Goal: Task Accomplishment & Management: Manage account settings

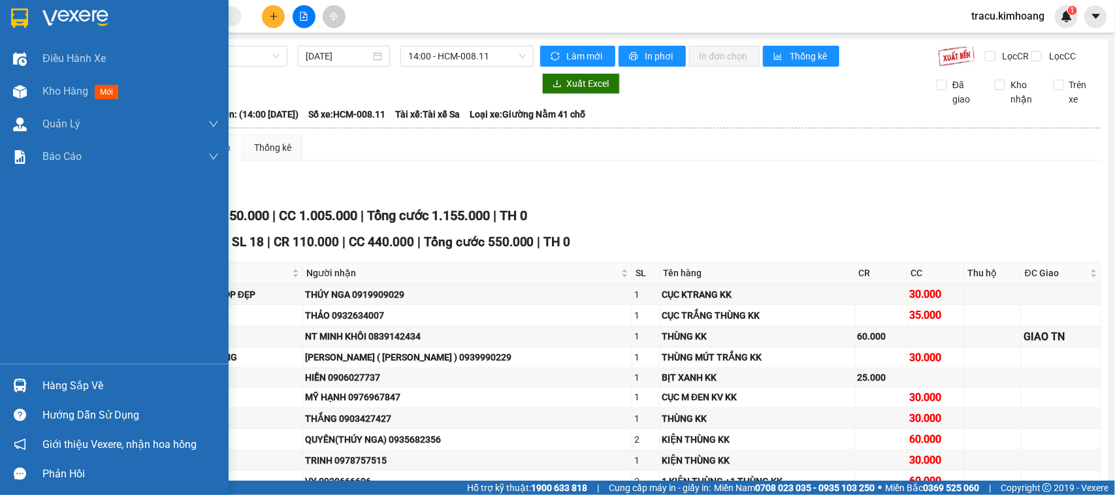
scroll to position [1160, 0]
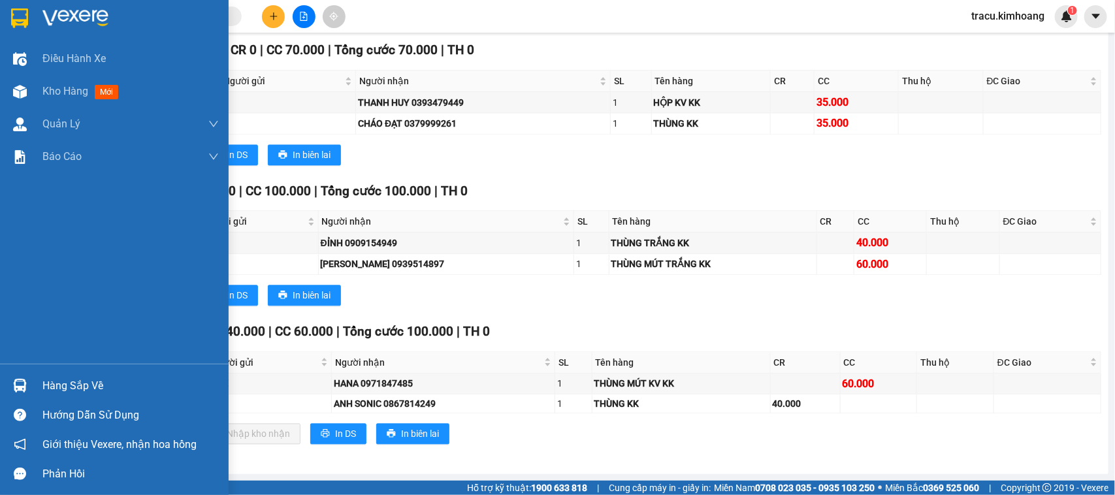
click at [85, 381] on div "Hàng sắp về" at bounding box center [130, 386] width 176 height 20
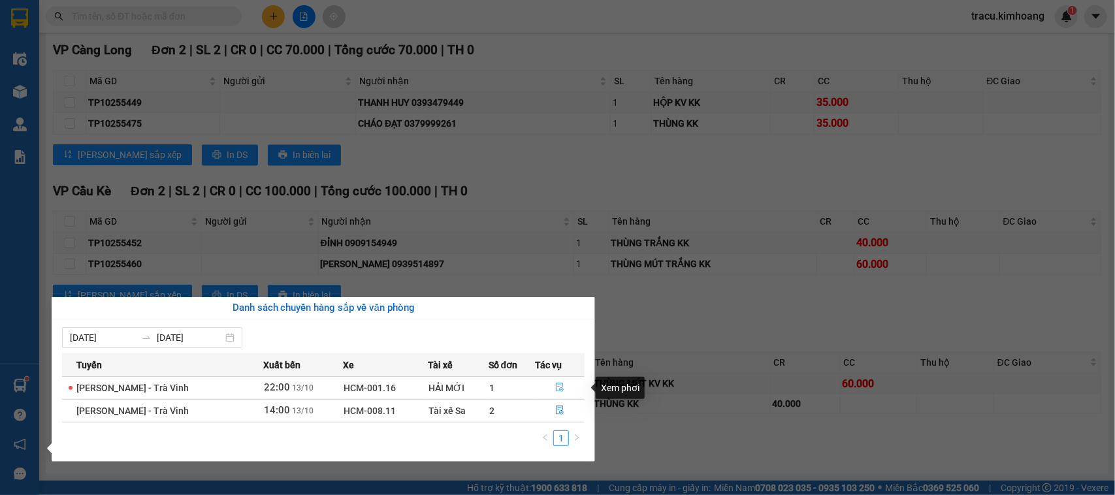
click at [555, 387] on icon "file-done" at bounding box center [559, 387] width 9 height 9
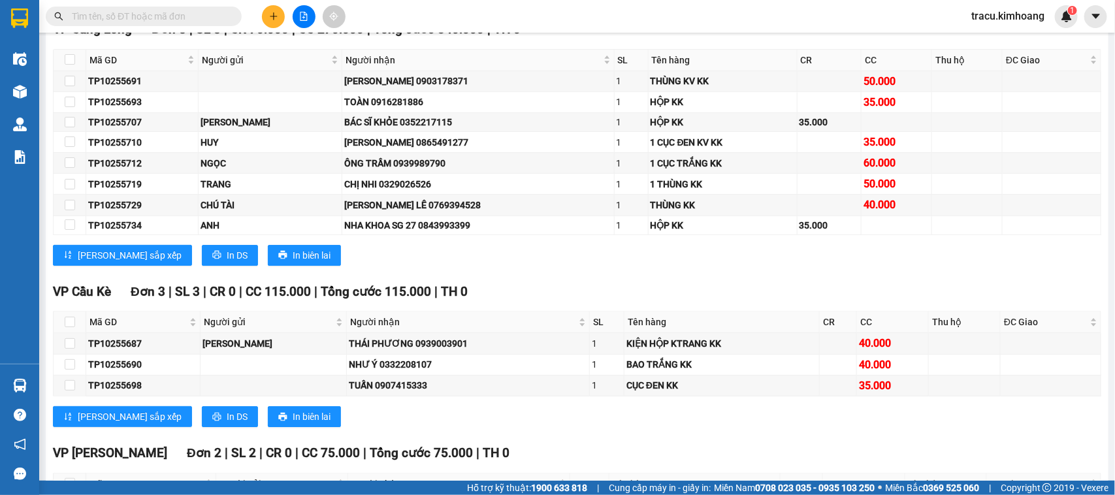
scroll to position [2098, 0]
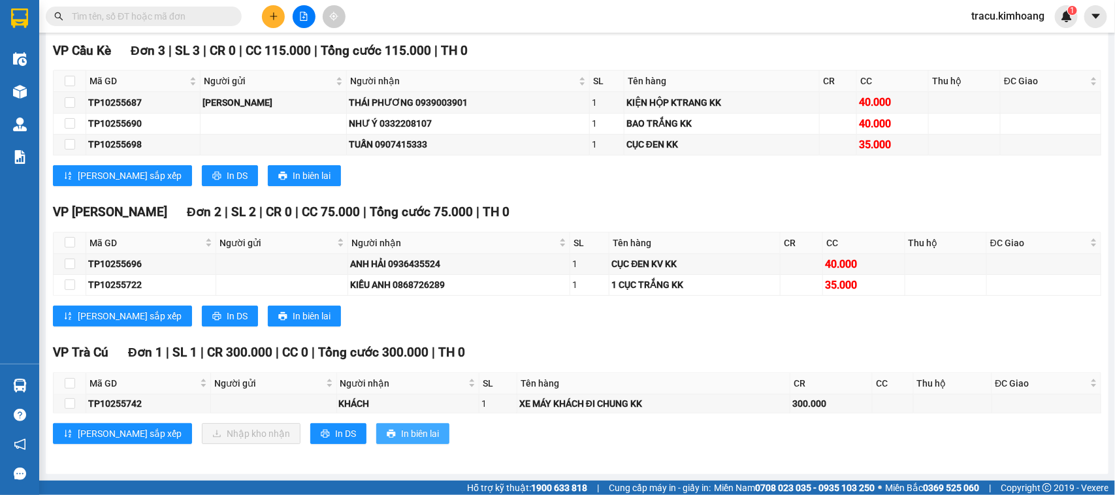
click at [401, 430] on span "In biên lai" at bounding box center [420, 433] width 38 height 14
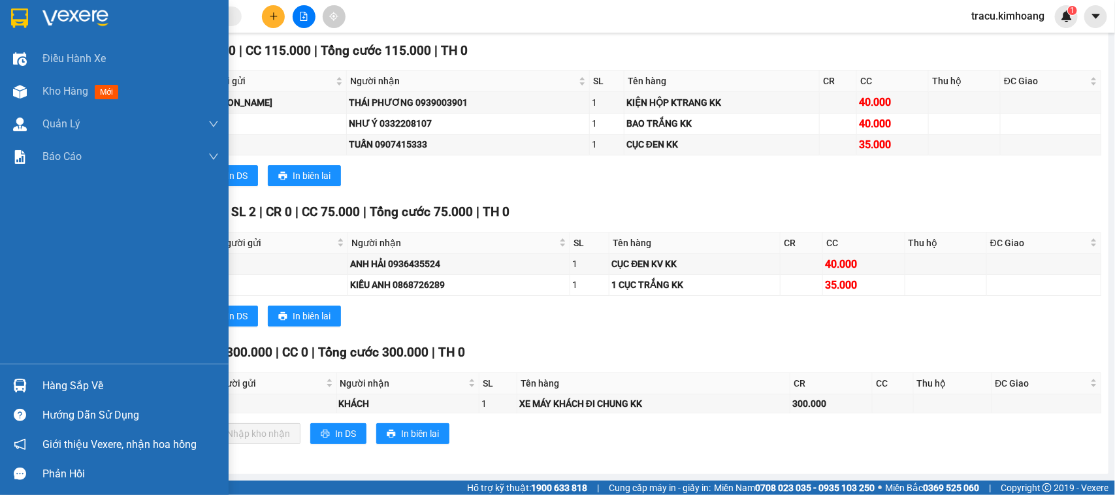
click at [98, 389] on div "Hàng sắp về" at bounding box center [130, 386] width 176 height 20
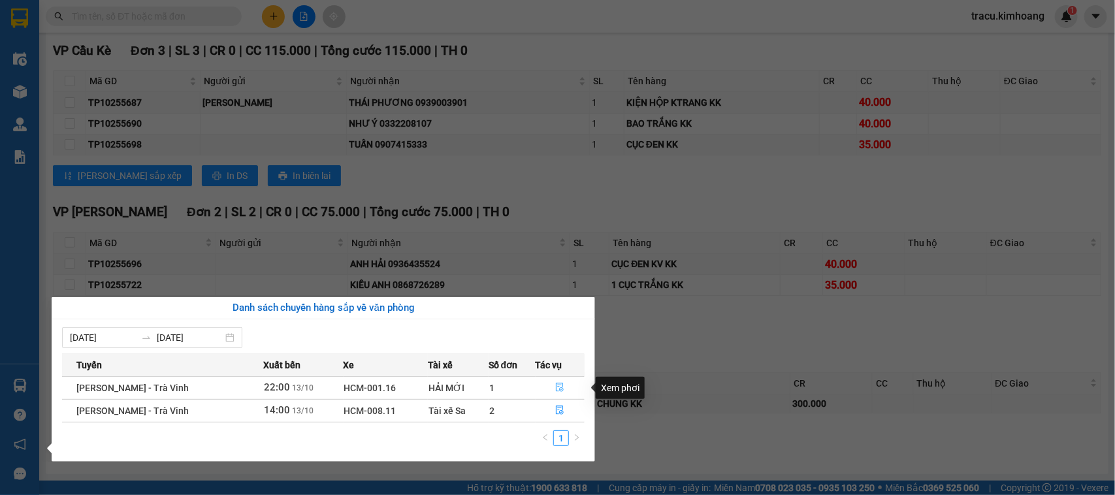
click at [558, 389] on icon "file-done" at bounding box center [559, 387] width 9 height 9
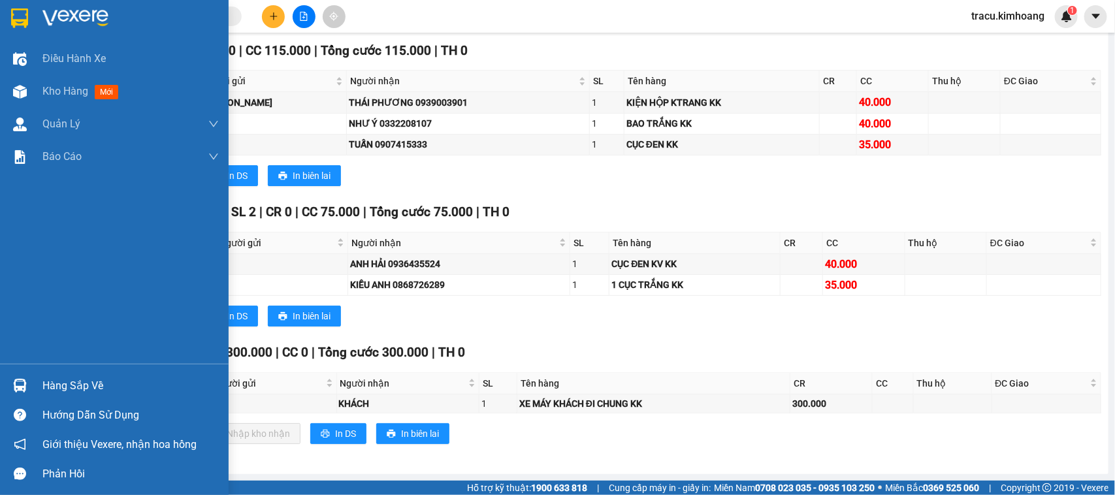
click at [46, 380] on div "Hàng sắp về" at bounding box center [130, 386] width 176 height 20
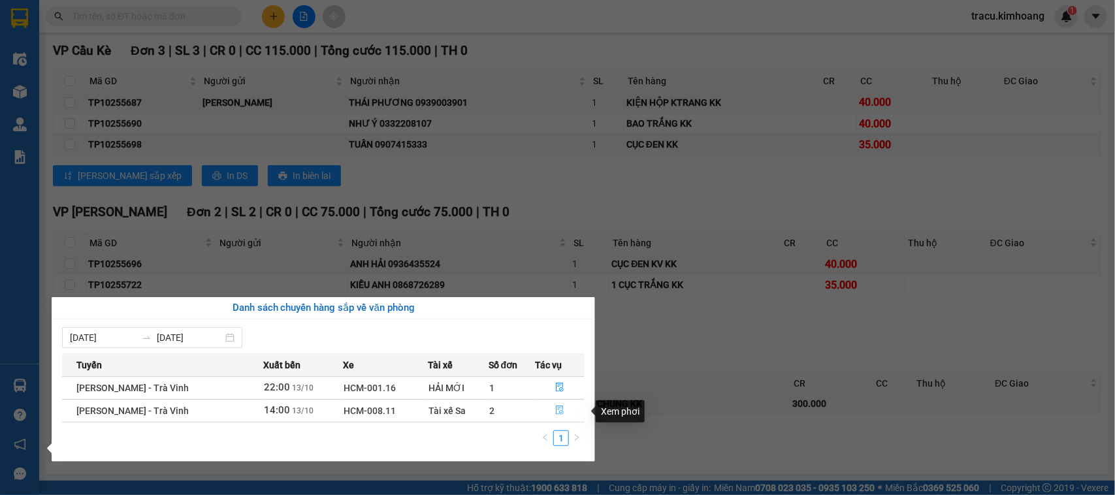
click at [556, 411] on icon "file-done" at bounding box center [560, 410] width 8 height 9
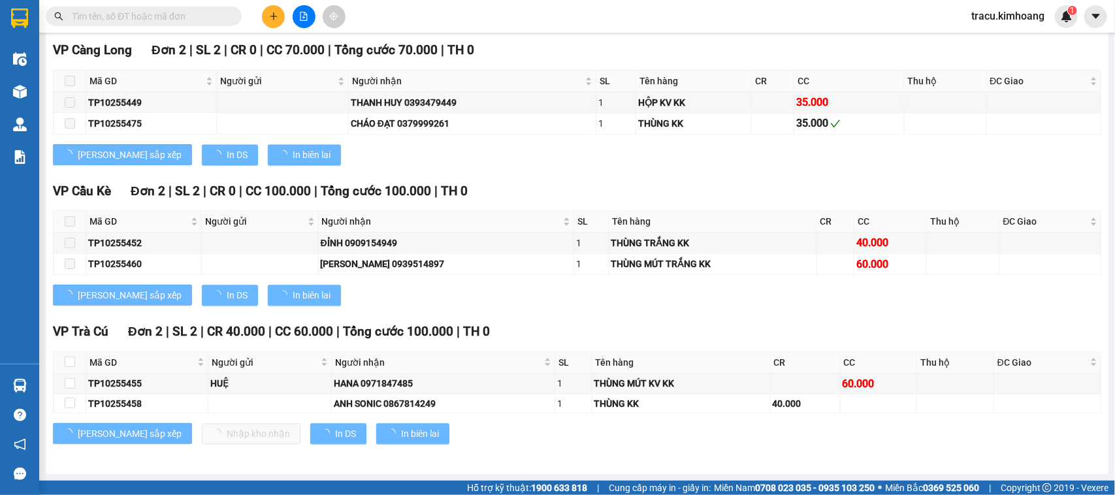
scroll to position [1160, 0]
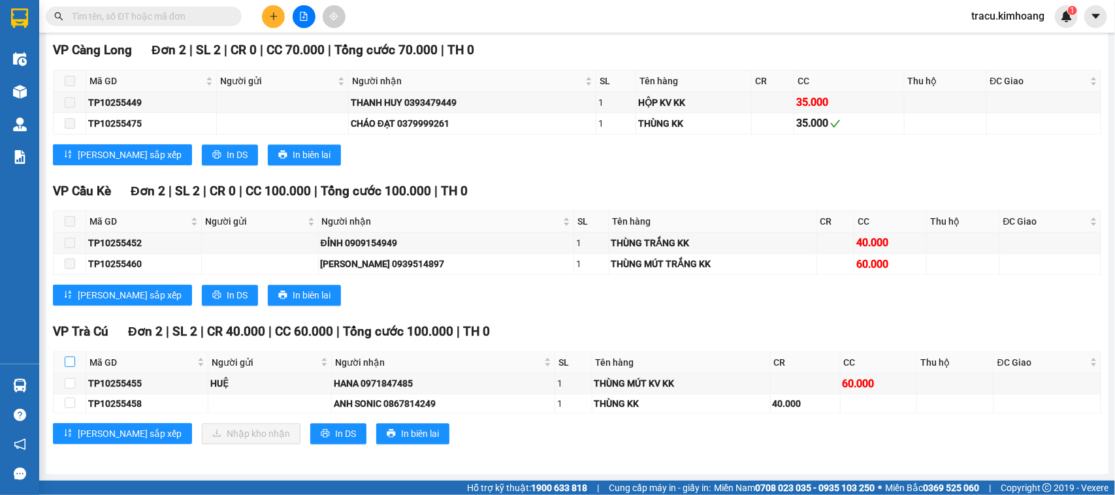
click at [69, 359] on input "checkbox" at bounding box center [70, 362] width 10 height 10
checkbox input "true"
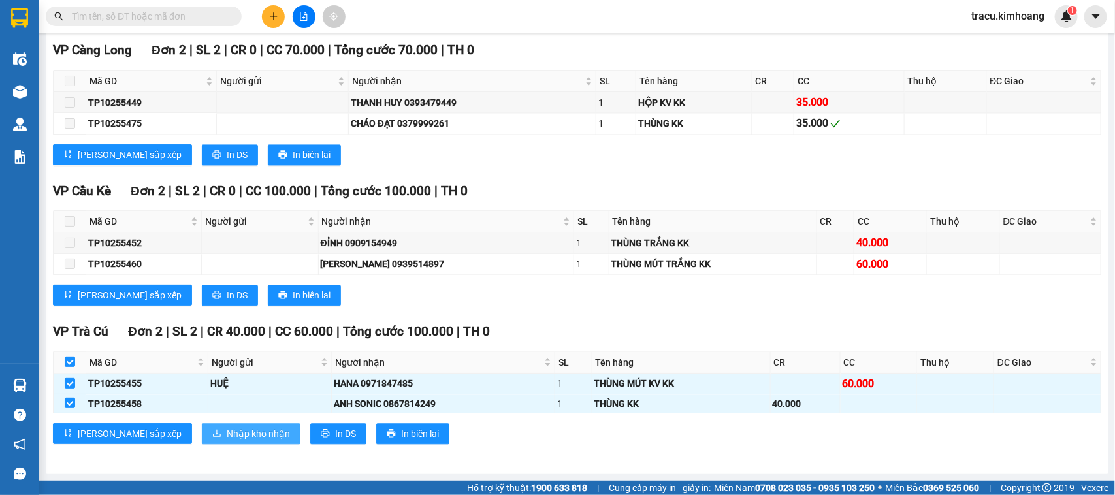
click at [227, 428] on span "Nhập kho nhận" at bounding box center [258, 433] width 63 height 14
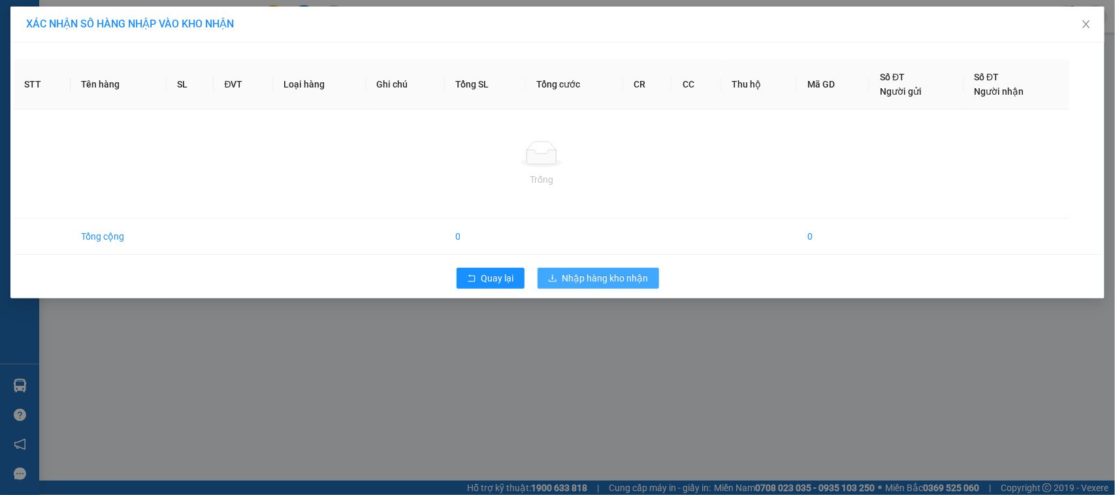
click at [582, 285] on div "Quay lại Nhập hàng kho nhận" at bounding box center [557, 278] width 1087 height 34
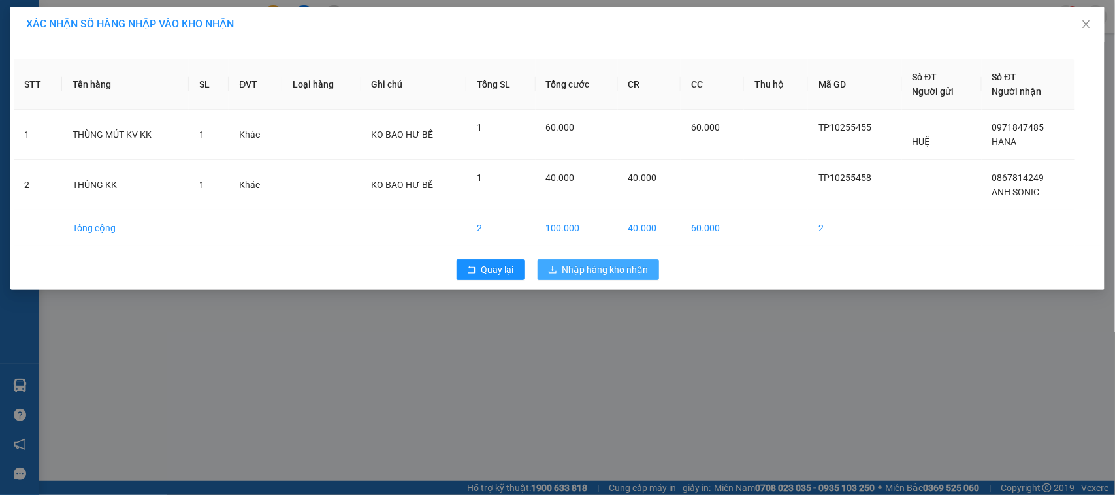
click at [583, 268] on span "Nhập hàng kho nhận" at bounding box center [605, 270] width 86 height 14
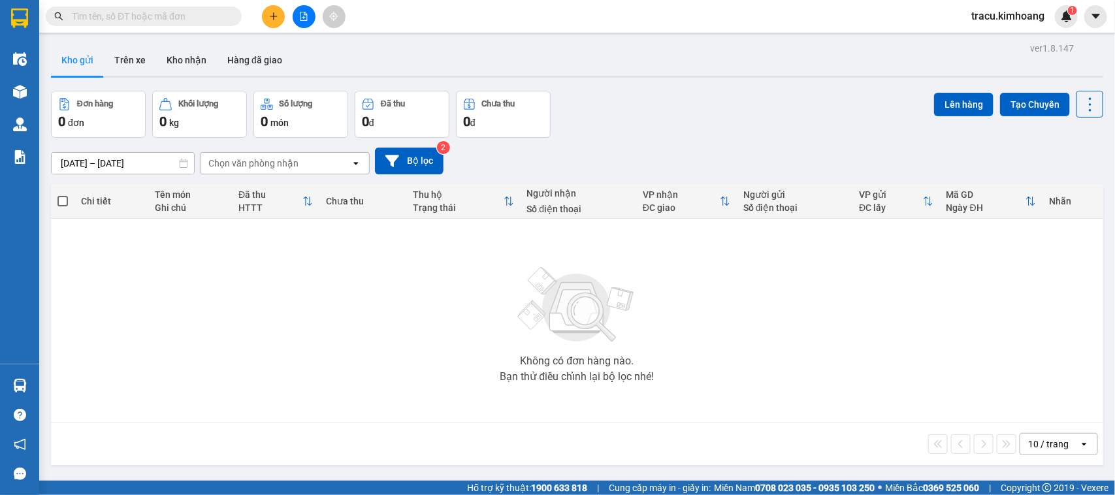
click at [190, 76] on div at bounding box center [577, 77] width 1052 height 2
click at [182, 62] on button "Kho nhận" at bounding box center [186, 59] width 61 height 31
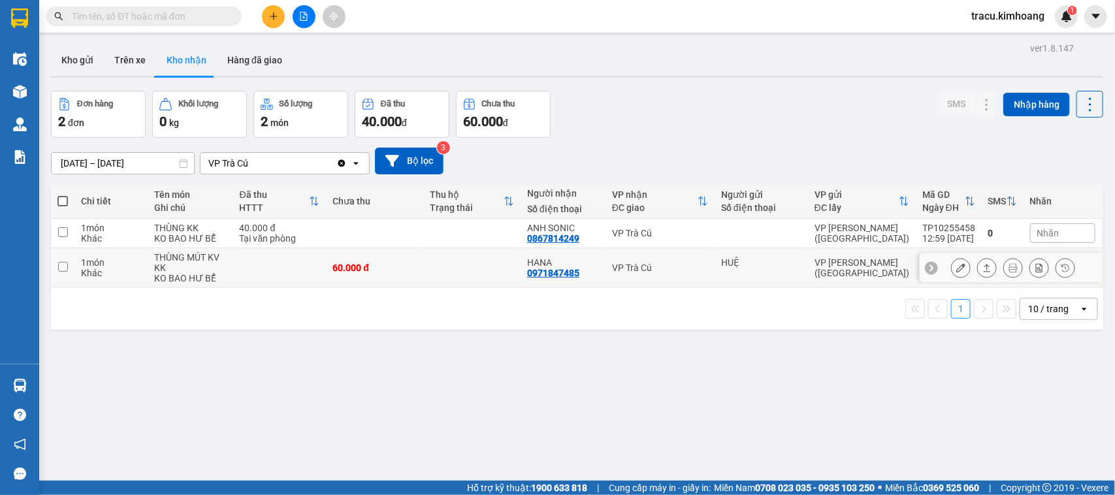
click at [62, 268] on input "checkbox" at bounding box center [63, 267] width 10 height 10
checkbox input "true"
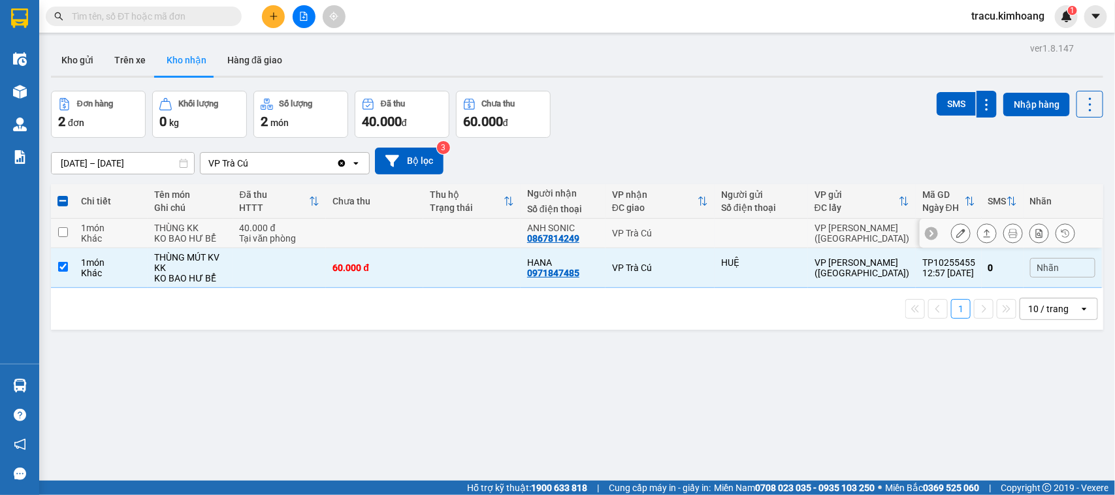
click at [66, 229] on input "checkbox" at bounding box center [63, 232] width 10 height 10
checkbox input "true"
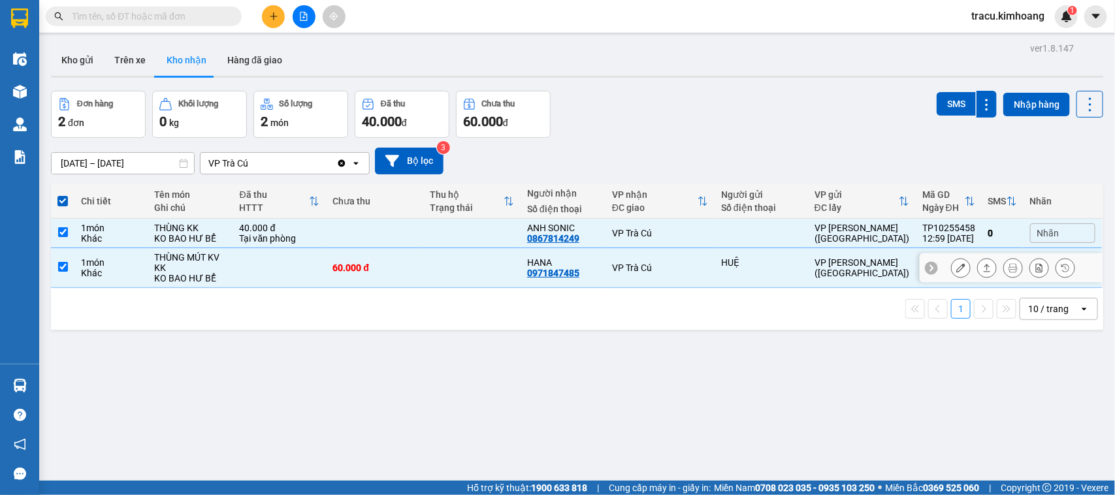
click at [62, 268] on input "checkbox" at bounding box center [63, 267] width 10 height 10
checkbox input "false"
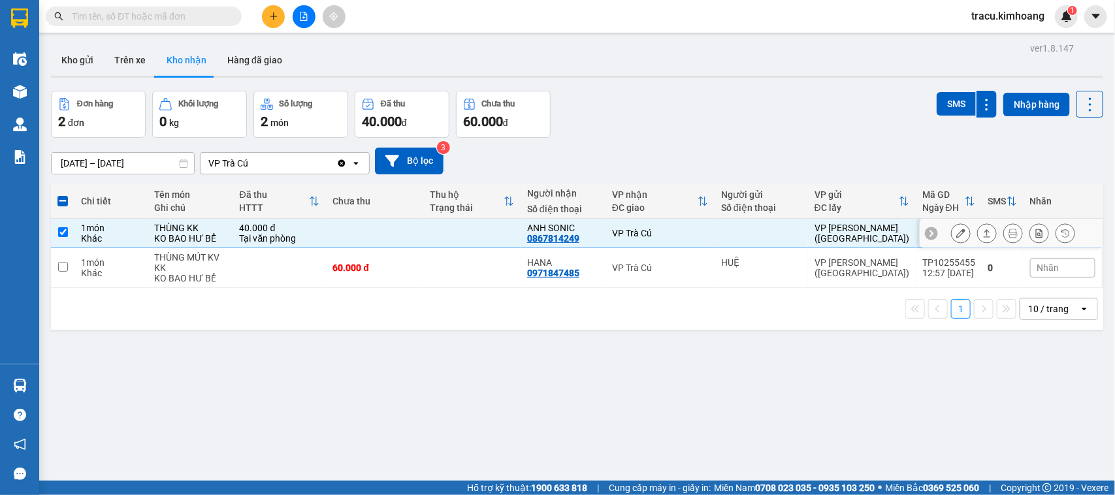
click at [59, 237] on td at bounding box center [63, 233] width 24 height 29
checkbox input "false"
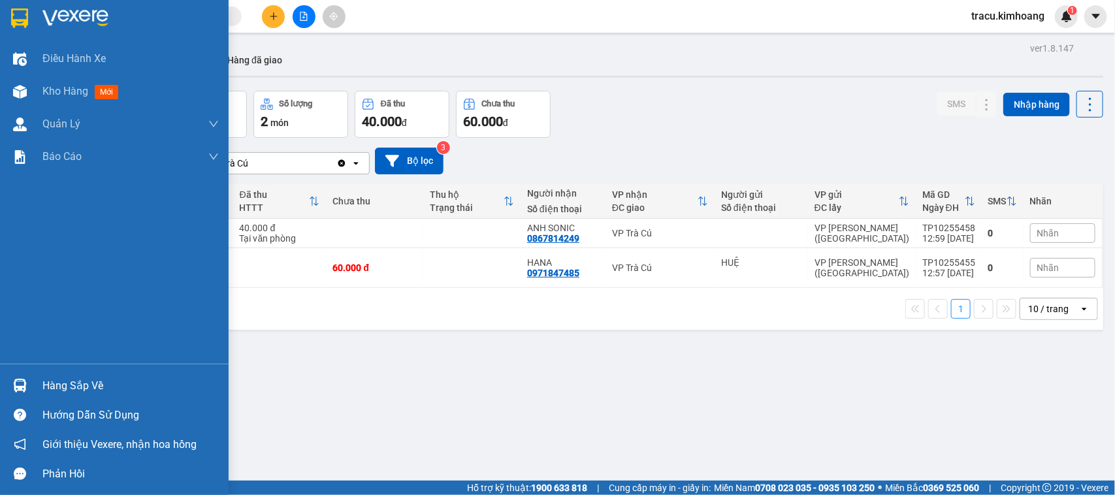
click at [76, 385] on div "Hàng sắp về" at bounding box center [130, 386] width 176 height 20
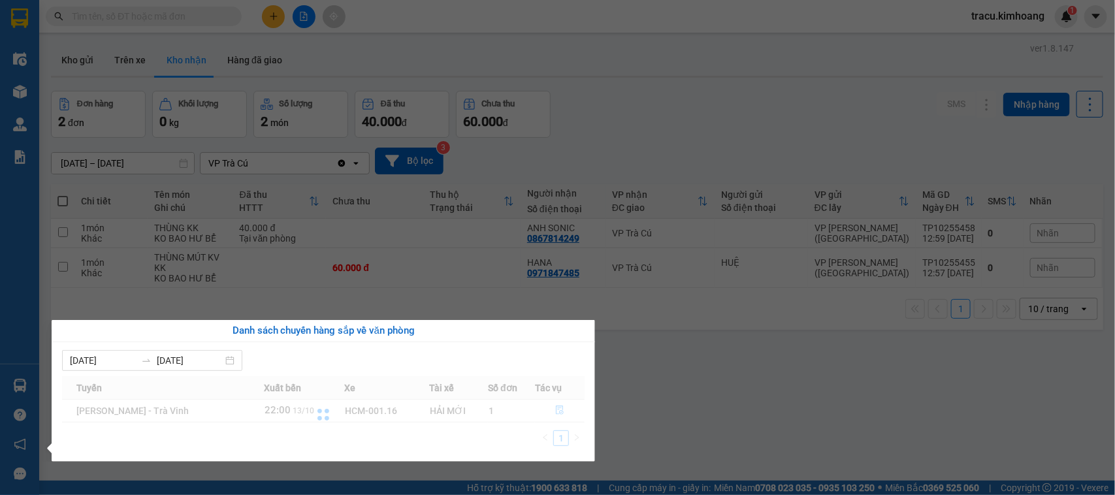
drag, startPoint x: 665, startPoint y: 412, endPoint x: 608, endPoint y: 362, distance: 75.4
click at [642, 387] on section "Kết quả tìm kiếm ( 0 ) Bộ lọc No Data tracu.kimhoang 1 Điều hành xe Kho hàng mớ…" at bounding box center [557, 247] width 1115 height 495
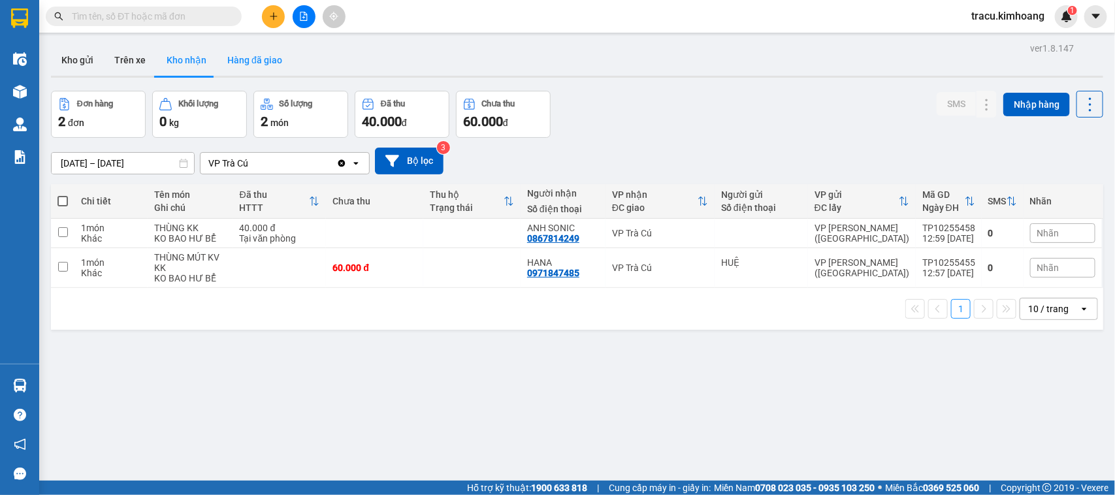
click at [253, 59] on button "Hàng đã giao" at bounding box center [255, 59] width 76 height 31
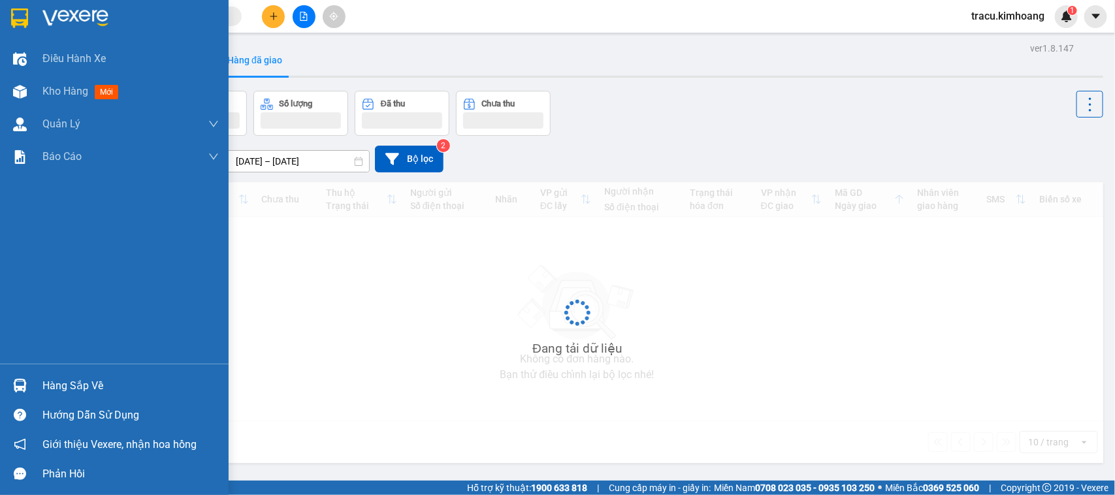
click at [62, 392] on div "Hàng sắp về" at bounding box center [130, 386] width 176 height 20
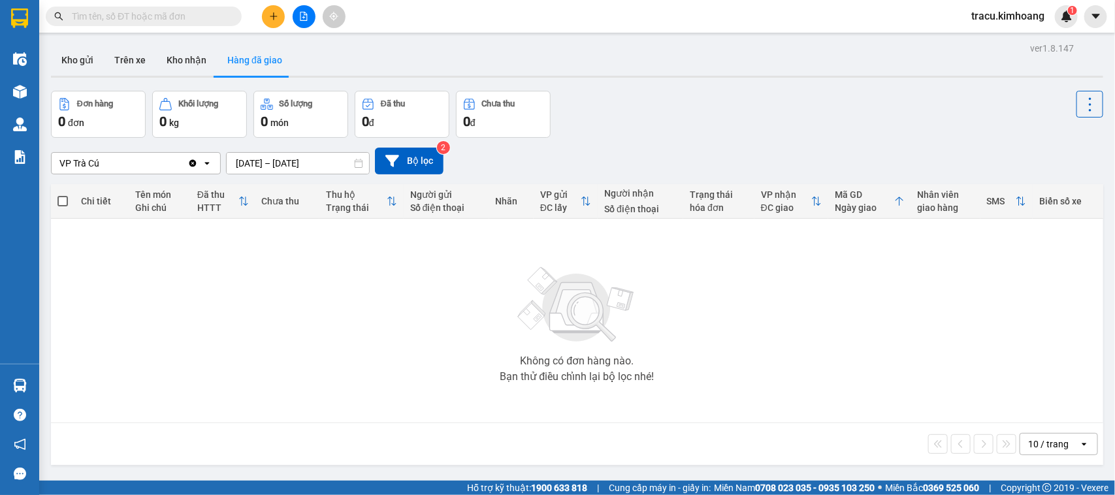
click at [223, 260] on section "Kết quả tìm kiếm ( 0 ) Bộ lọc No Data tracu.kimhoang 1 Điều hành xe Kho hàng mớ…" at bounding box center [557, 247] width 1115 height 495
click at [198, 47] on button "Kho nhận" at bounding box center [186, 59] width 61 height 31
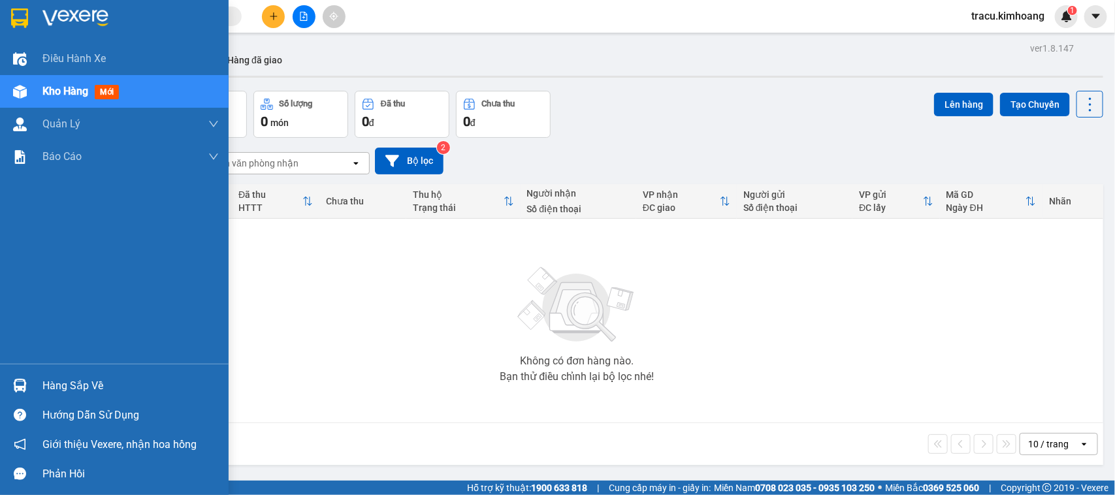
click at [69, 384] on div "Hàng sắp về" at bounding box center [130, 386] width 176 height 20
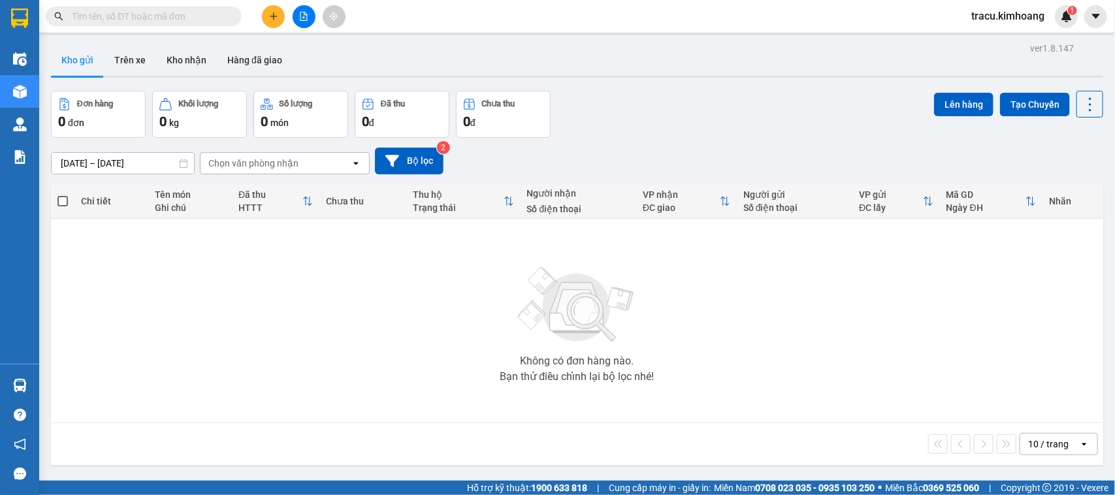
click at [227, 307] on section "Kết quả tìm kiếm ( 0 ) Bộ lọc No Data tracu.kimhoang 1 Điều hành xe Kho hàng mớ…" at bounding box center [557, 247] width 1115 height 495
click at [185, 59] on button "Kho nhận" at bounding box center [186, 59] width 61 height 31
